Goal: Find specific page/section: Find specific page/section

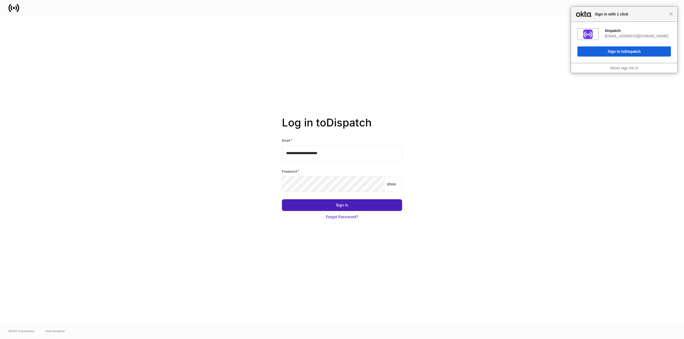
click at [322, 207] on button "Sign In" at bounding box center [342, 206] width 120 height 12
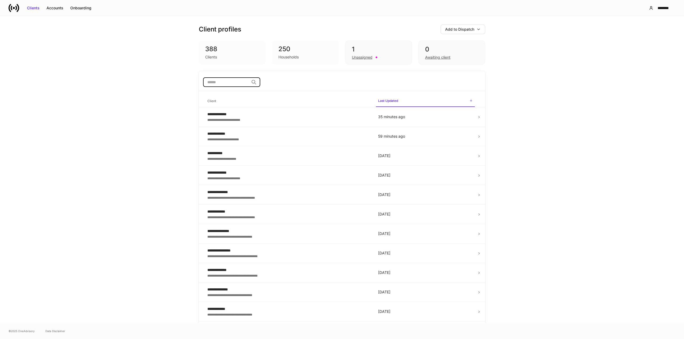
click at [238, 85] on input "search" at bounding box center [226, 82] width 46 height 10
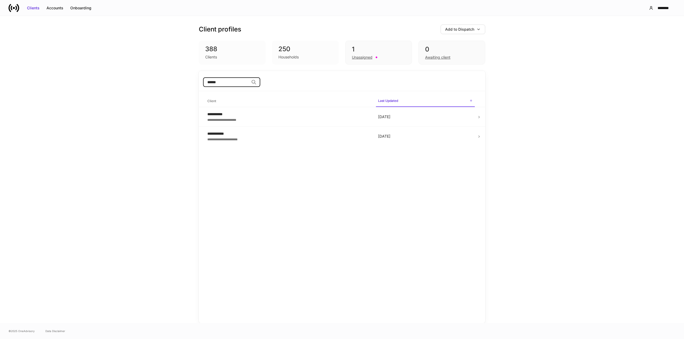
type input "******"
click at [222, 114] on div "**********" at bounding box center [288, 114] width 162 height 5
